Goal: Task Accomplishment & Management: Manage account settings

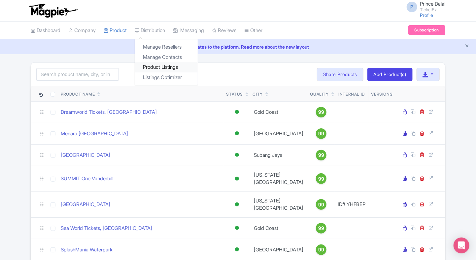
click at [149, 67] on link "Product Listings" at bounding box center [166, 67] width 63 height 10
